Goal: Task Accomplishment & Management: Manage account settings

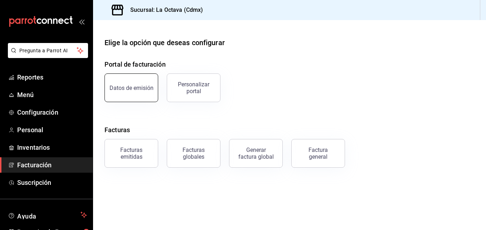
click at [139, 91] on button "Datos de emisión" at bounding box center [132, 87] width 54 height 29
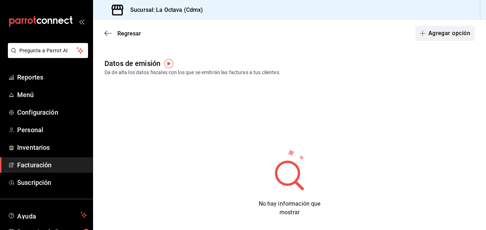
click at [441, 36] on button "Agregar opción" at bounding box center [445, 33] width 59 height 15
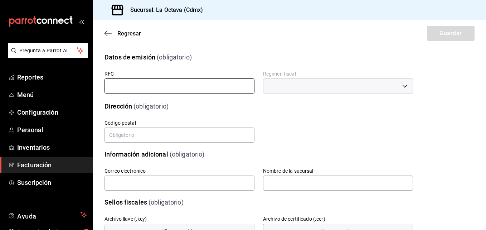
click at [243, 88] on input "text" at bounding box center [180, 85] width 150 height 15
type input "PAB220426RS7"
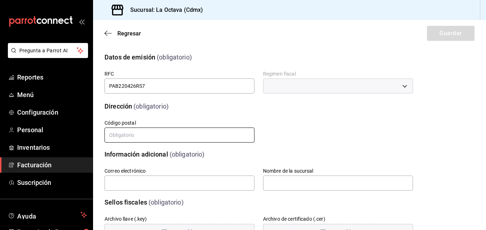
type input "07480"
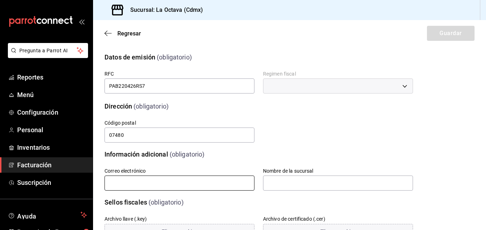
type input "[EMAIL_ADDRESS][DOMAIN_NAME]"
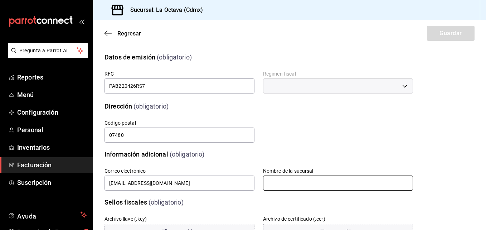
type input "La Octava Graciela"
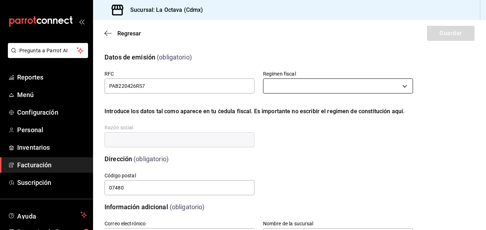
click at [296, 90] on body "Pregunta a Parrot AI Reportes Menú Configuración Personal Inventarios Facturaci…" at bounding box center [243, 115] width 486 height 230
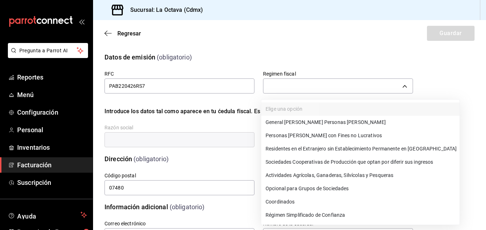
click at [300, 213] on li "Régimen Simplificado de Confianza" at bounding box center [360, 214] width 198 height 13
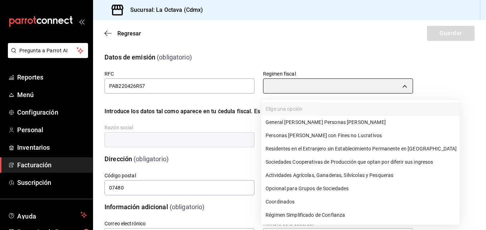
type input "626"
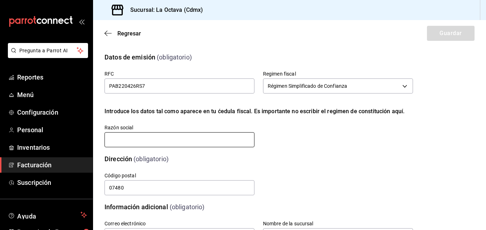
click at [226, 139] on input "text" at bounding box center [180, 139] width 150 height 15
type input "PRODUCCION DE ALIMENTOS Y BEBIDAS OCTAVA"
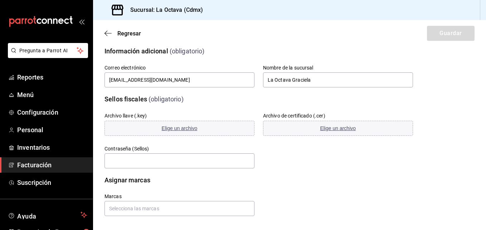
scroll to position [159, 0]
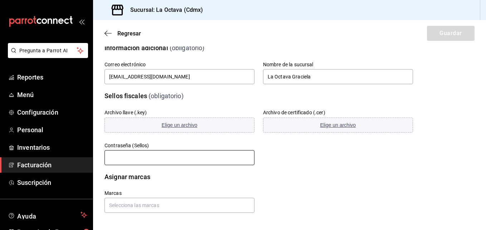
click at [204, 160] on input "text" at bounding box center [180, 157] width 150 height 15
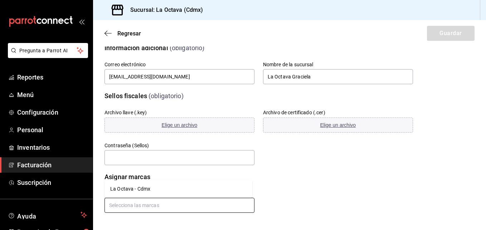
click at [200, 207] on input "text" at bounding box center [180, 205] width 150 height 15
click at [138, 205] on input "text" at bounding box center [180, 205] width 150 height 15
type input "La Octava Graciela"
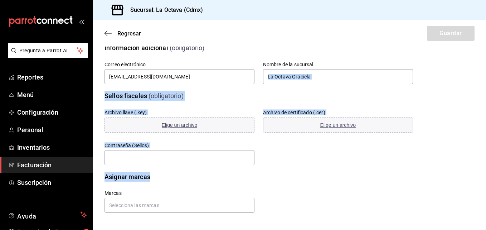
drag, startPoint x: 479, startPoint y: 166, endPoint x: 479, endPoint y: 83, distance: 82.4
click at [479, 83] on div "Datos de emisión (obligatorio) RFC PAB220426RS7 Regimen fiscal Régimen Simplifi…" at bounding box center [289, 49] width 393 height 328
click at [445, 170] on div "Asignar marcas Marcas" at bounding box center [290, 187] width 370 height 49
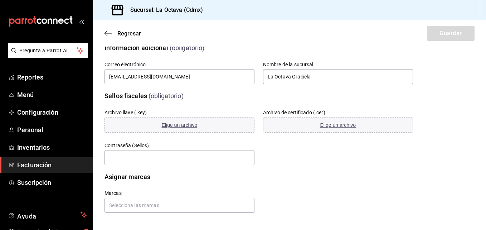
drag, startPoint x: 478, startPoint y: 147, endPoint x: 486, endPoint y: 101, distance: 46.2
click at [486, 101] on html "Pregunta a Parrot AI Reportes Menú Configuración Personal Inventarios Facturaci…" at bounding box center [243, 115] width 486 height 230
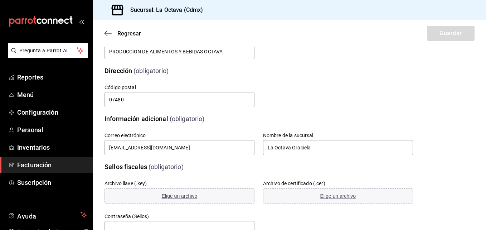
scroll to position [92, 0]
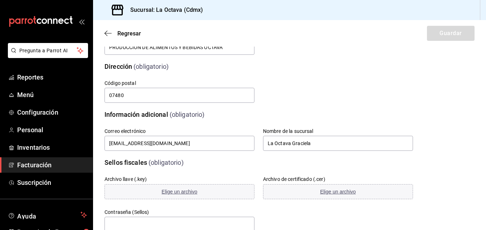
drag, startPoint x: 460, startPoint y: 92, endPoint x: 458, endPoint y: 100, distance: 8.3
click at [458, 100] on div "Dirección (obligatorio) Calle # exterior # interior Código postal 07480 Estado …" at bounding box center [290, 78] width 370 height 51
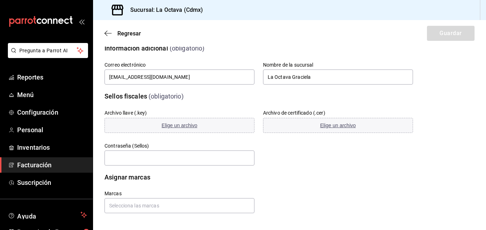
scroll to position [159, 0]
click at [212, 126] on button "Elige un archivo" at bounding box center [180, 124] width 150 height 15
click at [127, 123] on button "Elige un archivo" at bounding box center [180, 124] width 150 height 15
click at [183, 129] on button "Elige un archivo" at bounding box center [180, 124] width 150 height 15
click at [187, 158] on input "text" at bounding box center [180, 157] width 150 height 15
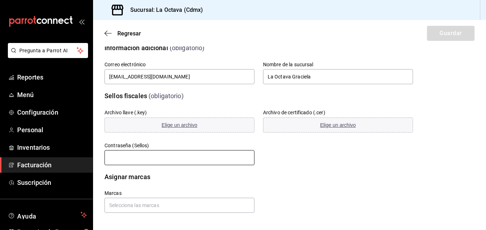
click at [185, 160] on input "text" at bounding box center [180, 157] width 150 height 15
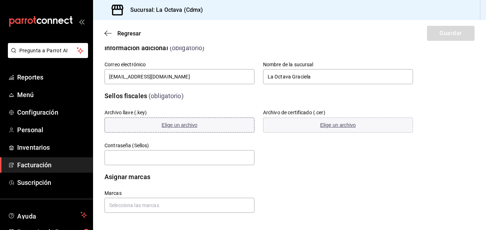
click at [186, 127] on span "Elige un archivo" at bounding box center [180, 125] width 36 height 6
click at [61, 75] on span "Reportes" at bounding box center [52, 77] width 70 height 10
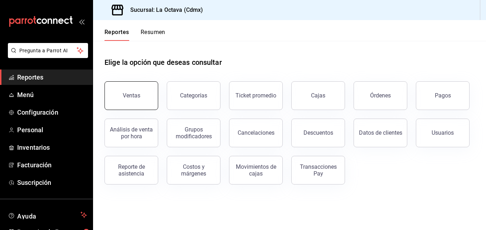
click at [135, 94] on div "Ventas" at bounding box center [132, 95] width 18 height 7
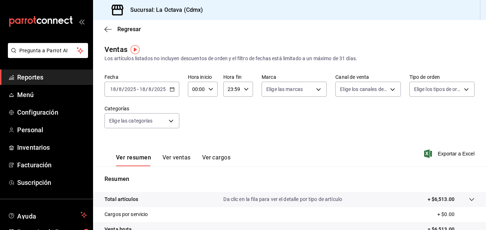
click at [173, 90] on icon "button" at bounding box center [172, 89] width 5 height 5
click at [171, 87] on icon "button" at bounding box center [172, 89] width 5 height 5
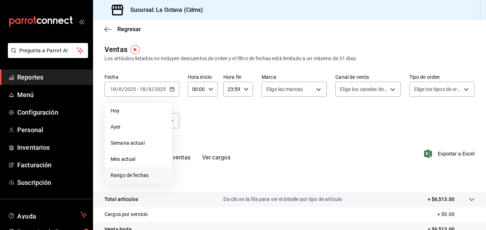
click at [132, 173] on span "Rango de fechas" at bounding box center [139, 176] width 56 height 8
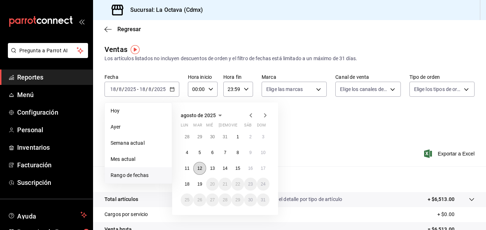
click at [198, 168] on abbr "12" at bounding box center [199, 168] width 5 height 5
click at [201, 184] on abbr "19" at bounding box center [199, 184] width 5 height 5
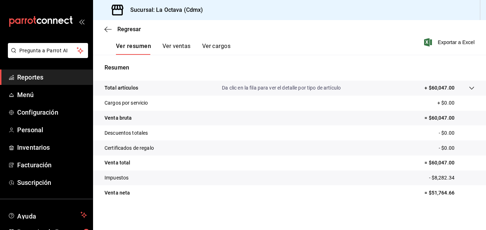
scroll to position [113, 0]
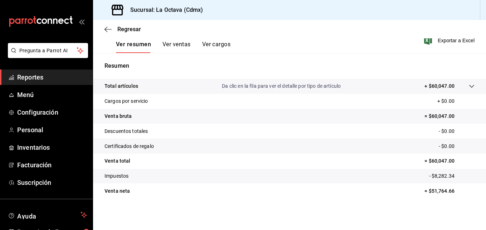
click at [435, 176] on p "- $8,282.34" at bounding box center [451, 176] width 45 height 8
click at [186, 43] on button "Ver ventas" at bounding box center [177, 47] width 28 height 12
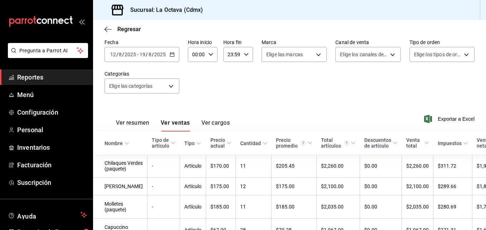
scroll to position [113, 0]
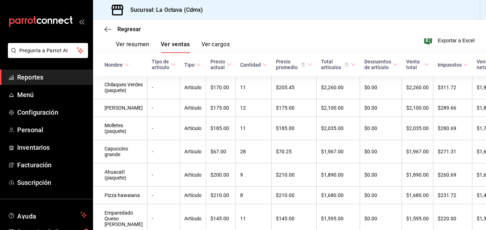
click at [123, 46] on button "Ver resumen" at bounding box center [132, 47] width 33 height 12
